Goal: Transaction & Acquisition: Purchase product/service

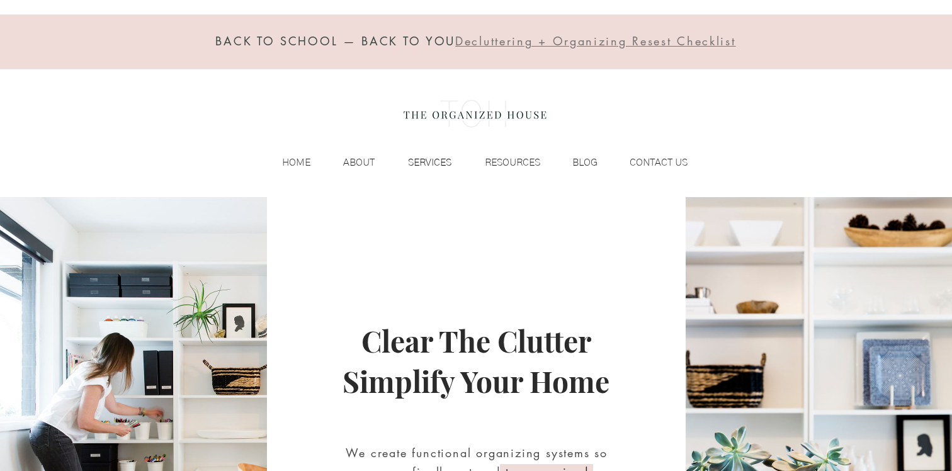
click at [412, 159] on p "SERVICES" at bounding box center [429, 162] width 56 height 19
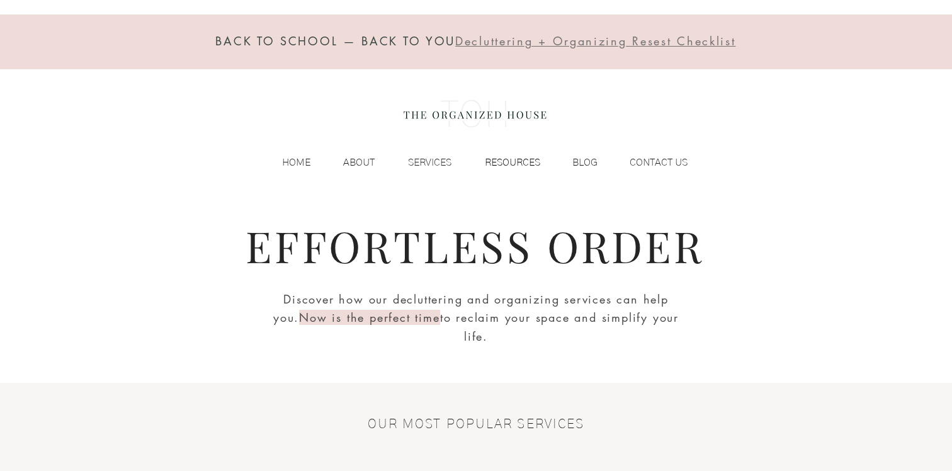
click at [504, 165] on p "RESOURCES" at bounding box center [512, 162] width 68 height 19
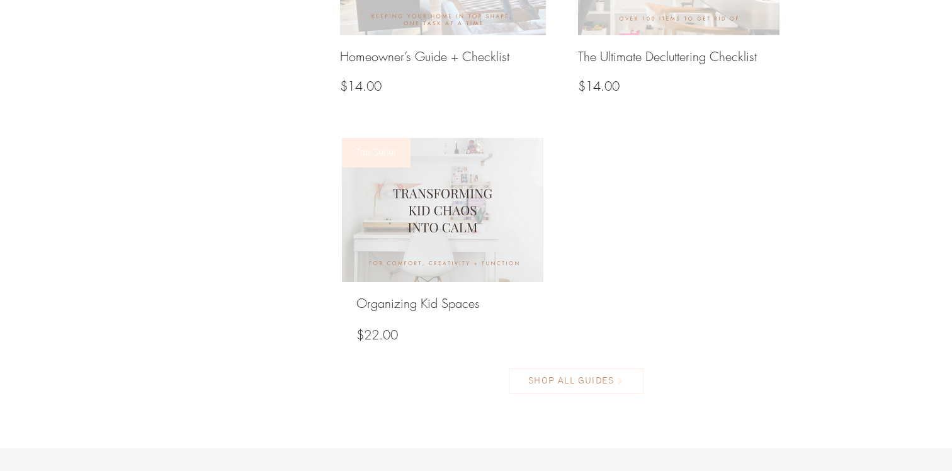
scroll to position [1376, 0]
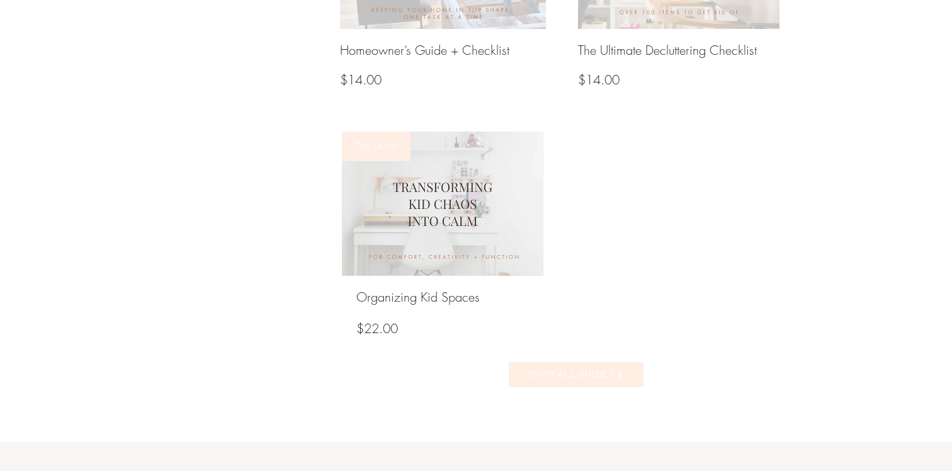
click at [563, 371] on span "SHOP ALL GUIDES" at bounding box center [571, 374] width 86 height 11
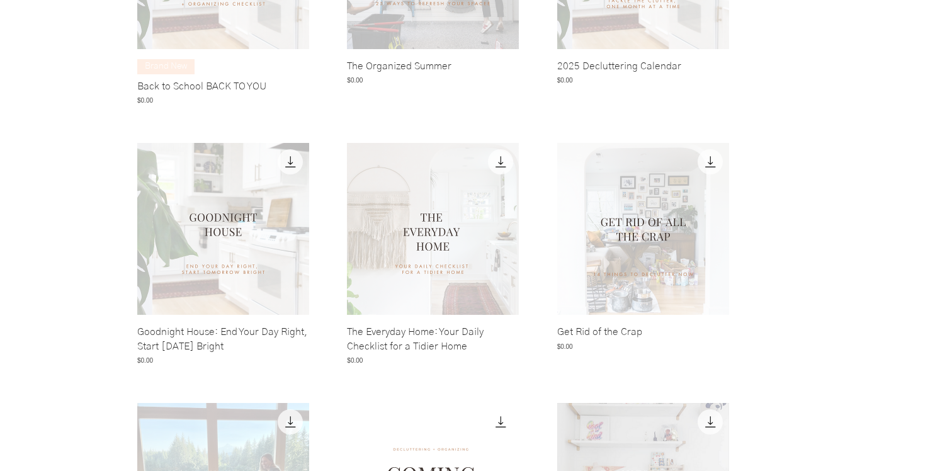
scroll to position [522, 0]
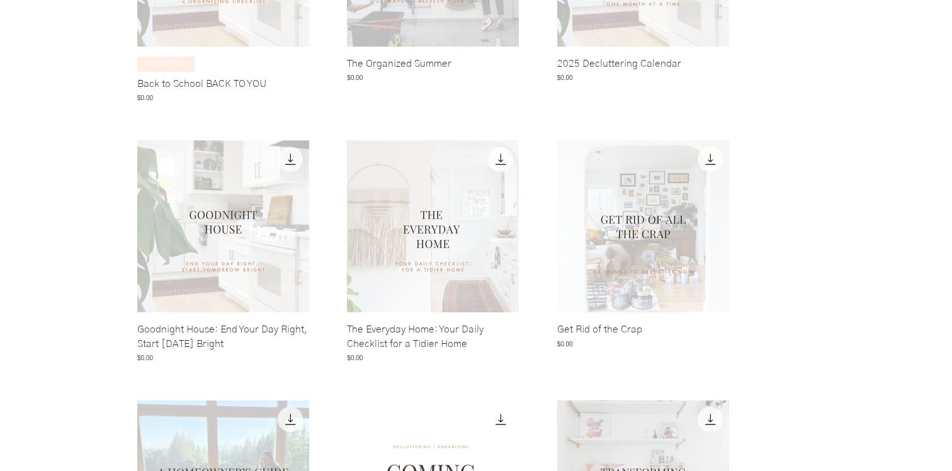
click at [263, 296] on img "Goodnight House: End Your Day Right, Start Tomorrow Bright gallery" at bounding box center [223, 226] width 172 height 172
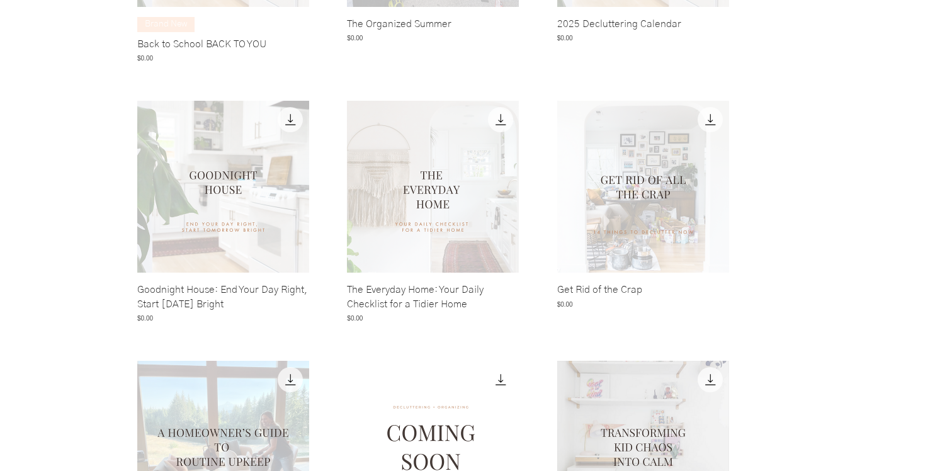
scroll to position [570, 0]
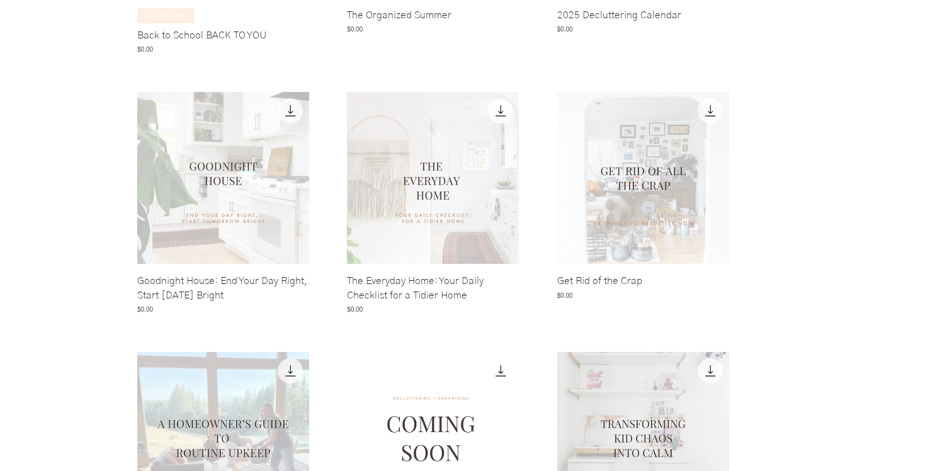
click at [692, 209] on img "Get Rid of the Crap gallery" at bounding box center [643, 178] width 172 height 172
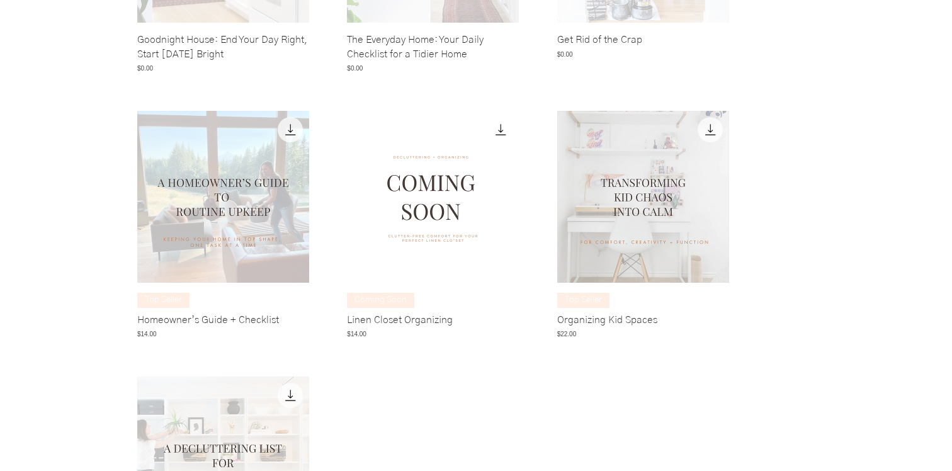
scroll to position [809, 0]
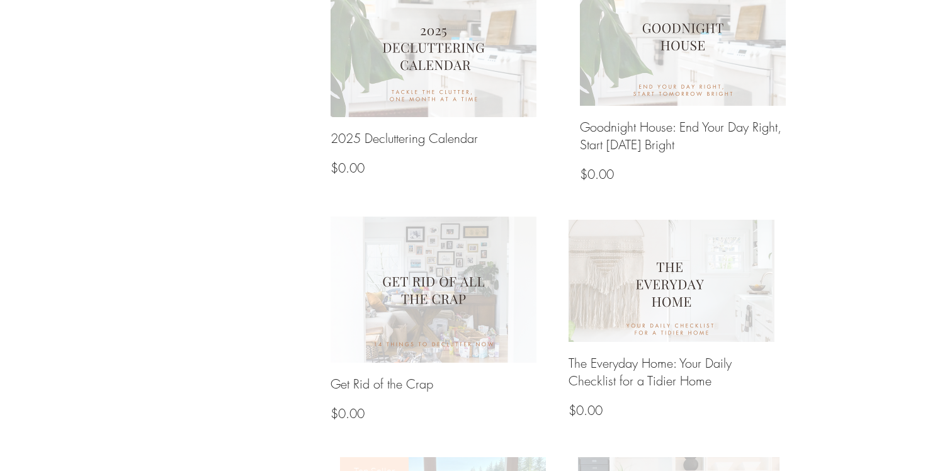
scroll to position [1376, 0]
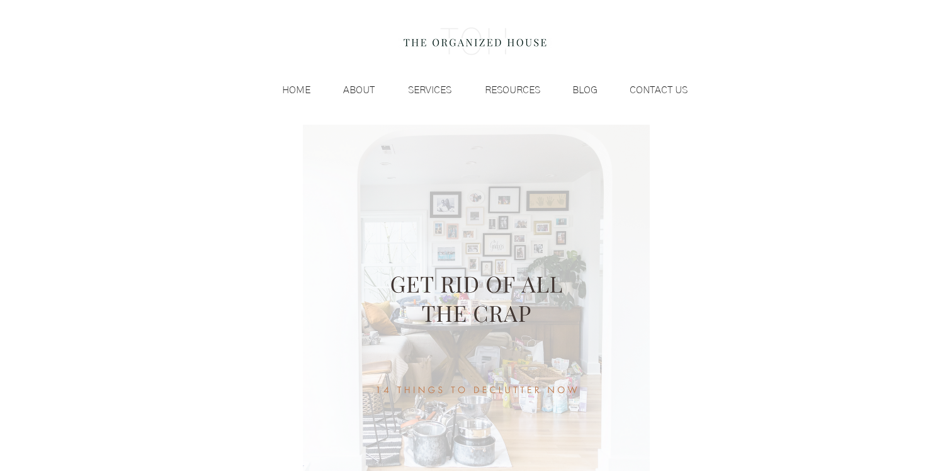
scroll to position [364, 0]
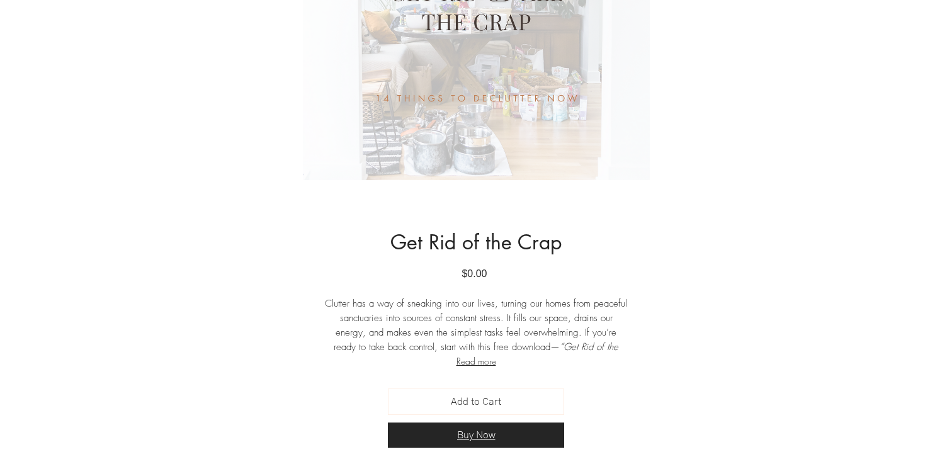
click at [511, 435] on button "Buy Now" at bounding box center [476, 434] width 176 height 25
